Goal: Check status: Check status

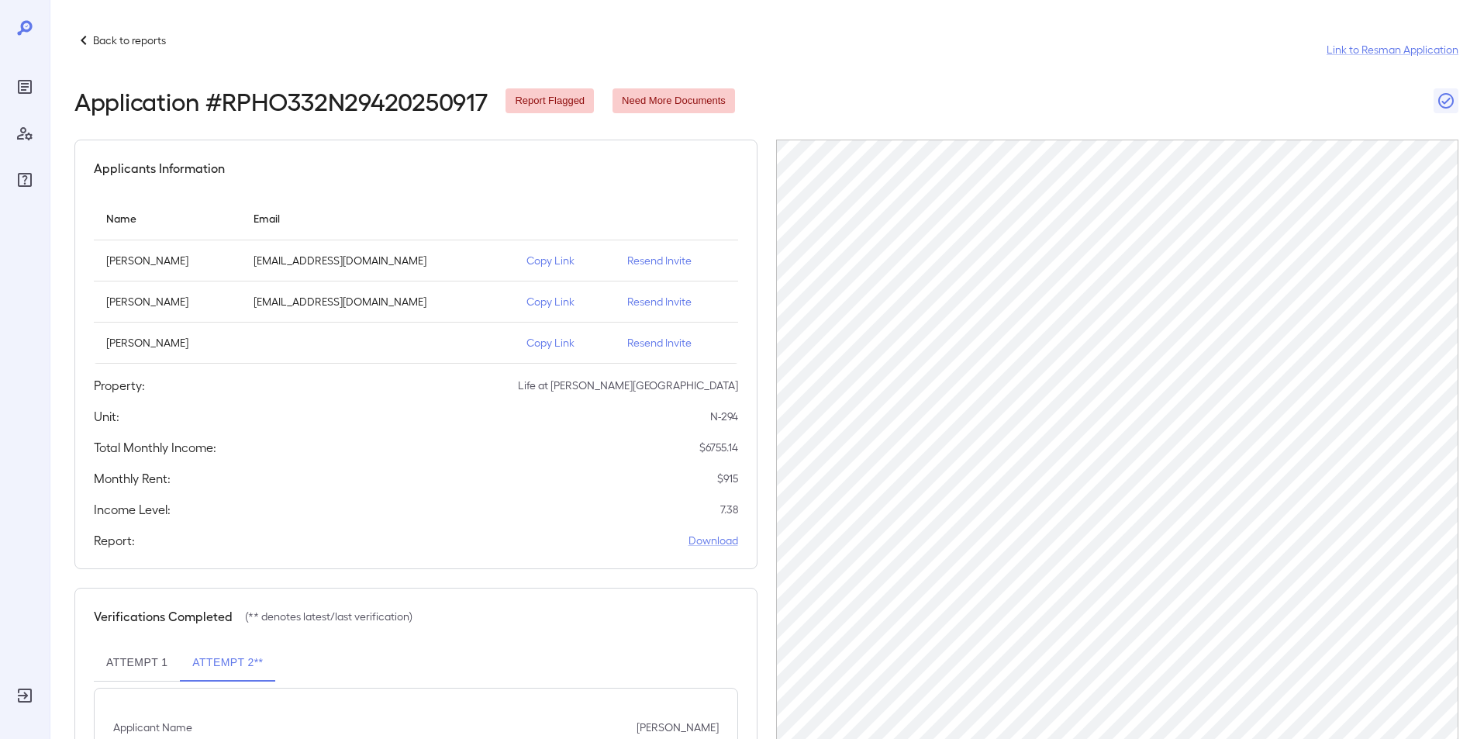
click at [640, 257] on p "Resend Invite" at bounding box center [676, 261] width 98 height 16
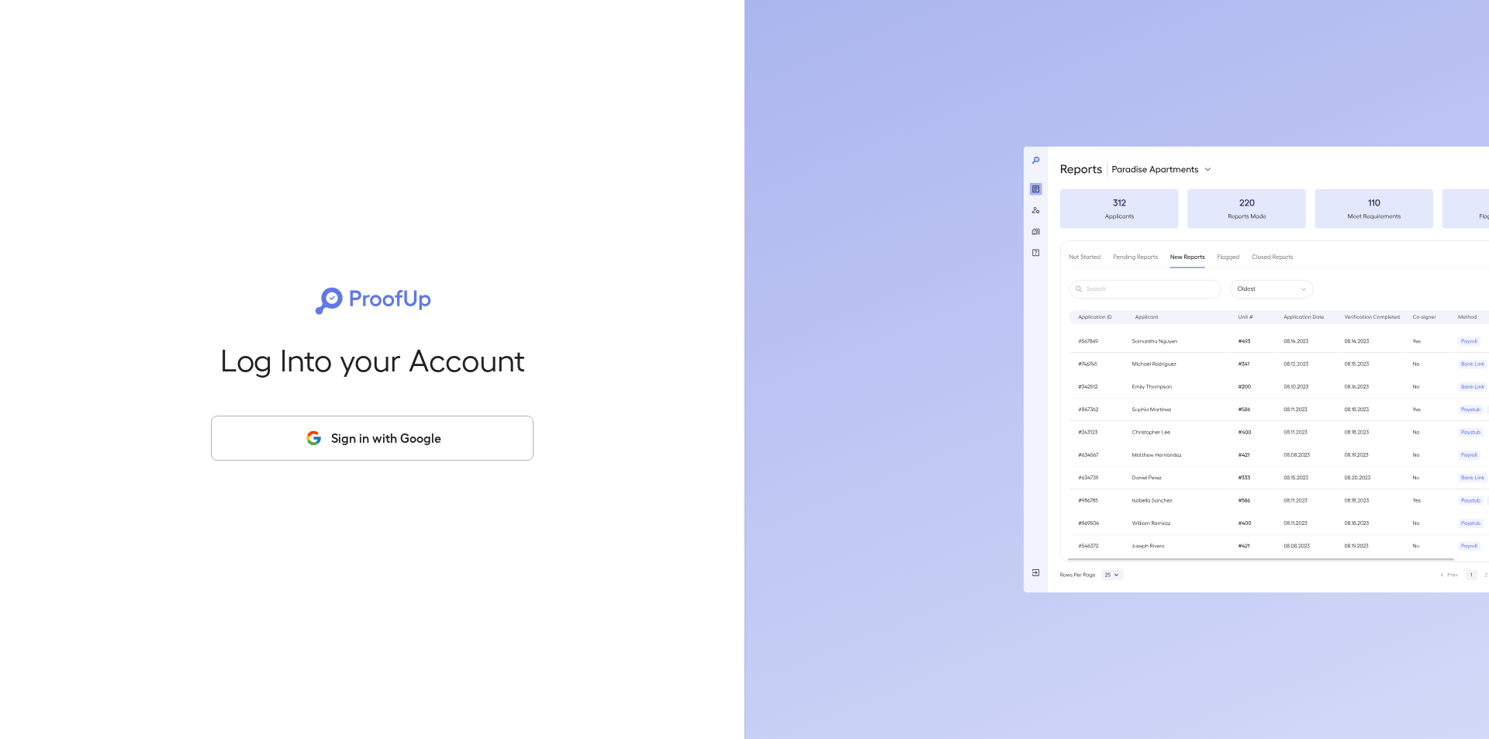
click at [443, 430] on button "Sign in with Google" at bounding box center [372, 438] width 323 height 45
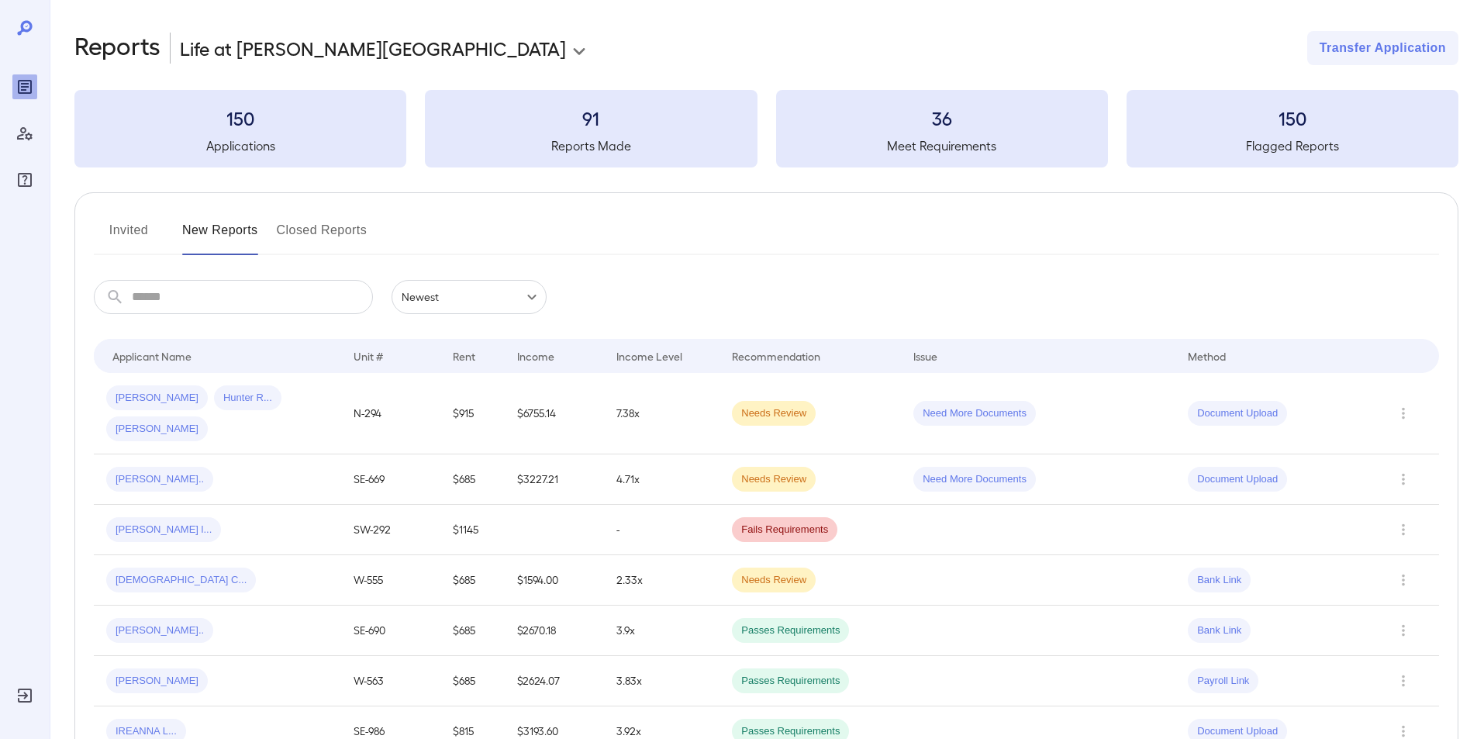
drag, startPoint x: 286, startPoint y: 397, endPoint x: 1065, endPoint y: 396, distance: 778.4
click at [1065, 396] on td "Need More Documents" at bounding box center [1038, 413] width 274 height 81
